Goal: Navigation & Orientation: Find specific page/section

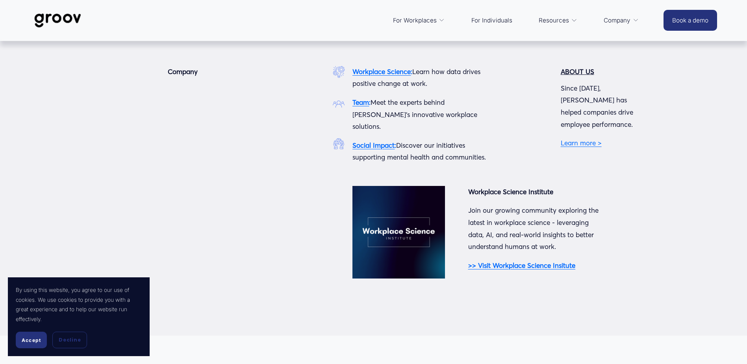
click at [638, 21] on link "Company" at bounding box center [621, 20] width 43 height 19
click at [637, 21] on icon "folder dropdown" at bounding box center [636, 20] width 6 height 6
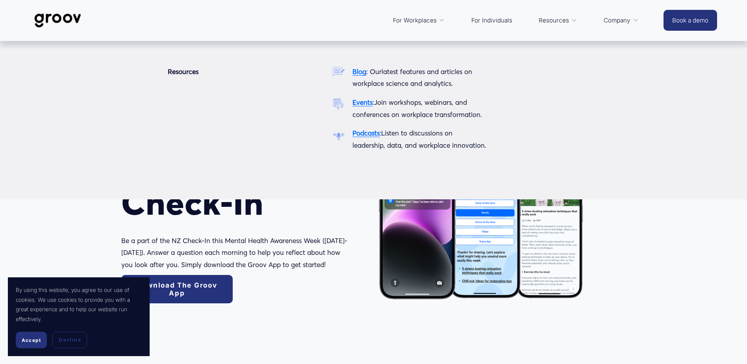
click at [567, 20] on span "Resources" at bounding box center [554, 20] width 30 height 11
click at [554, 19] on span "Resources" at bounding box center [554, 20] width 30 height 11
click at [553, 22] on span "Resources" at bounding box center [554, 20] width 30 height 11
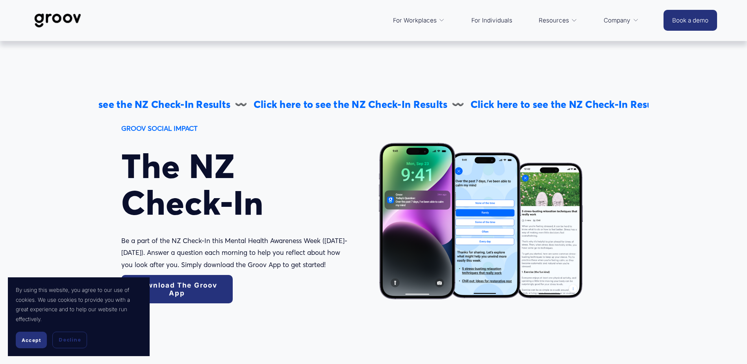
click at [0, 0] on span "Services" at bounding box center [0, 0] width 0 height 0
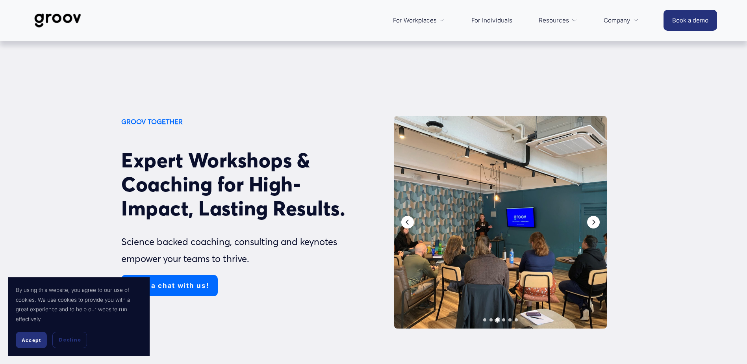
click at [500, 20] on link "For Individuals" at bounding box center [491, 20] width 49 height 19
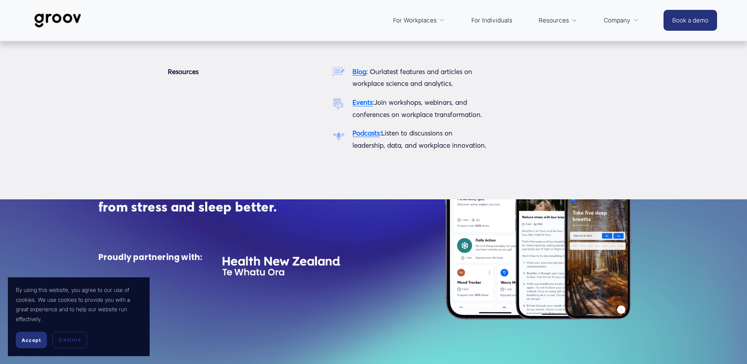
click at [558, 20] on span "Resources" at bounding box center [554, 20] width 30 height 11
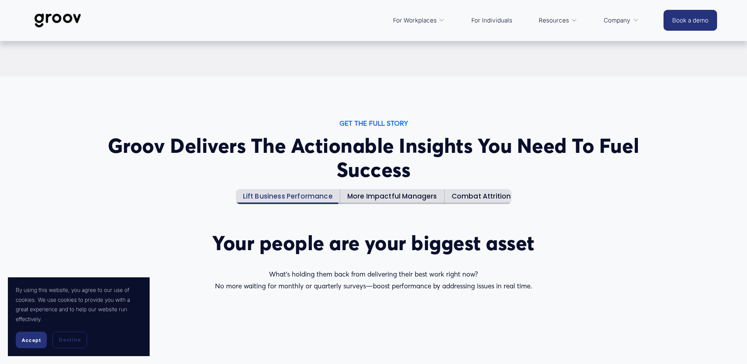
scroll to position [0, 2]
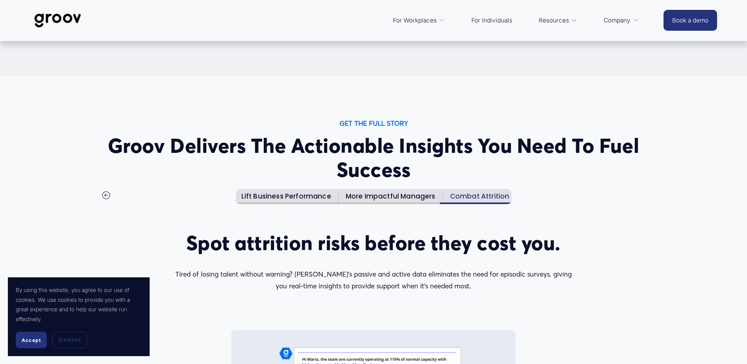
click at [488, 22] on link "For Individuals" at bounding box center [491, 20] width 49 height 19
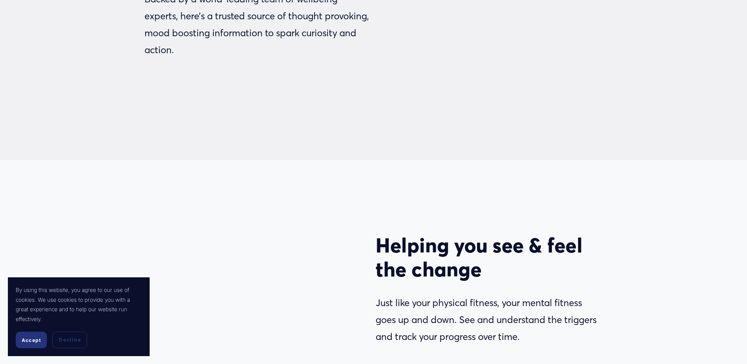
scroll to position [1575, 0]
